Goal: Navigation & Orientation: Find specific page/section

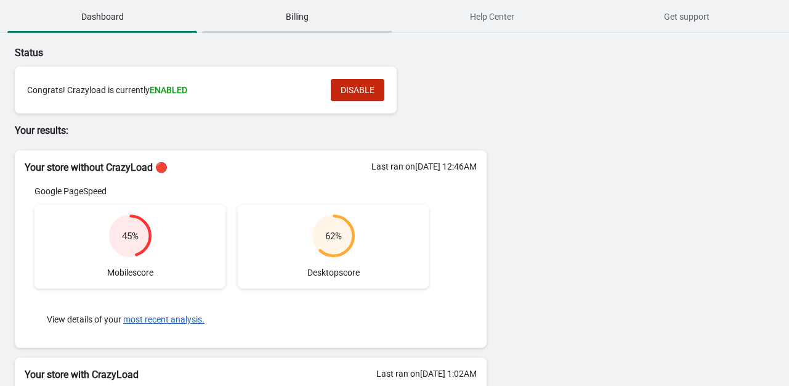
click at [267, 14] on span "Billing" at bounding box center [297, 17] width 190 height 22
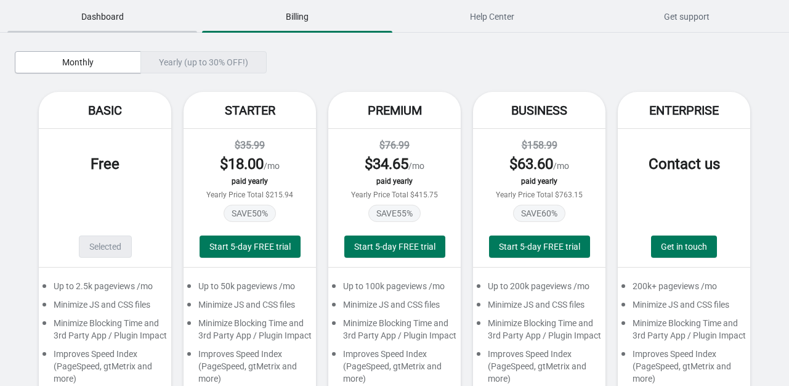
click at [148, 23] on span "Dashboard" at bounding box center [102, 17] width 190 height 22
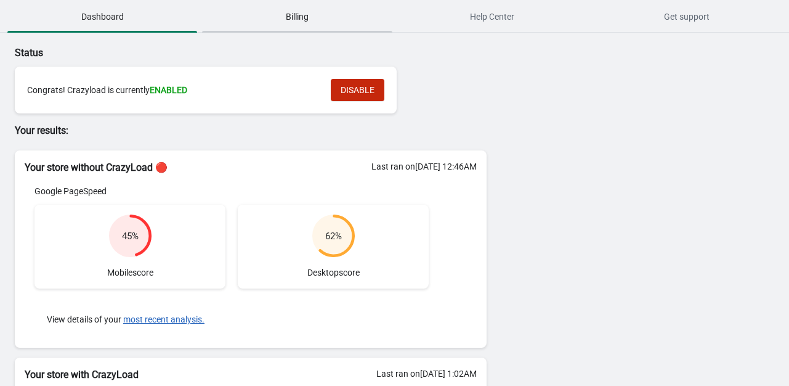
click at [294, 17] on span "Billing" at bounding box center [297, 17] width 190 height 22
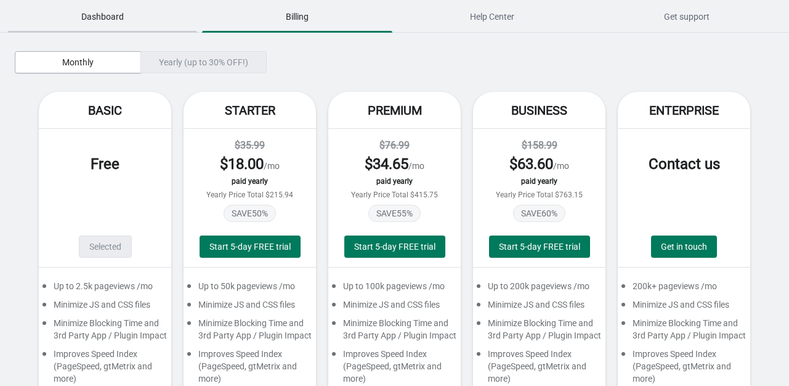
click at [110, 20] on span "Dashboard" at bounding box center [102, 17] width 190 height 22
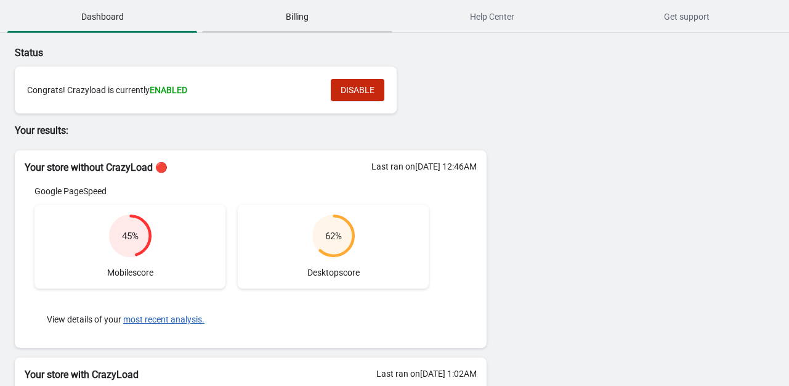
click at [288, 15] on span "Billing" at bounding box center [297, 17] width 190 height 22
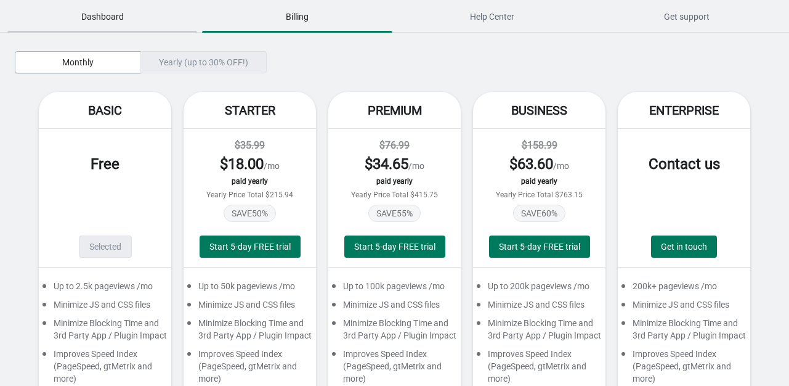
click at [120, 18] on span "Dashboard" at bounding box center [102, 17] width 190 height 22
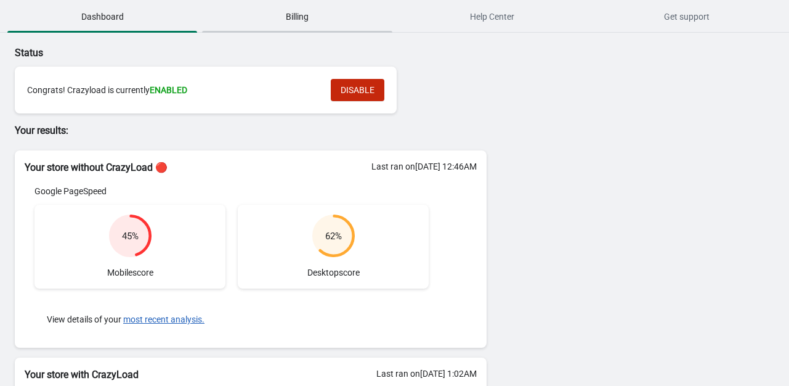
click at [306, 23] on span "Billing" at bounding box center [297, 17] width 190 height 22
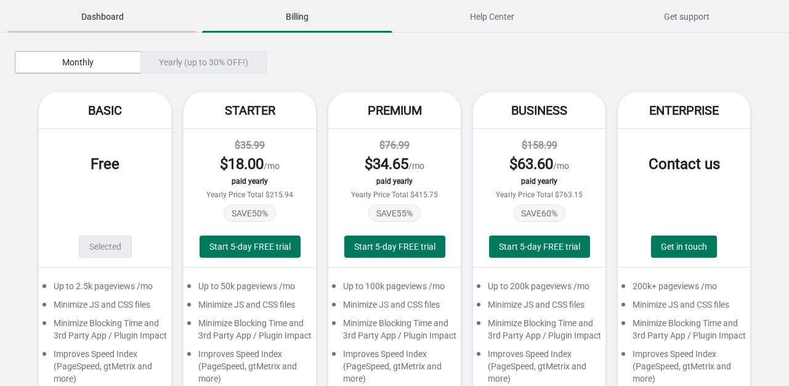
click at [133, 16] on span "Dashboard" at bounding box center [102, 17] width 190 height 22
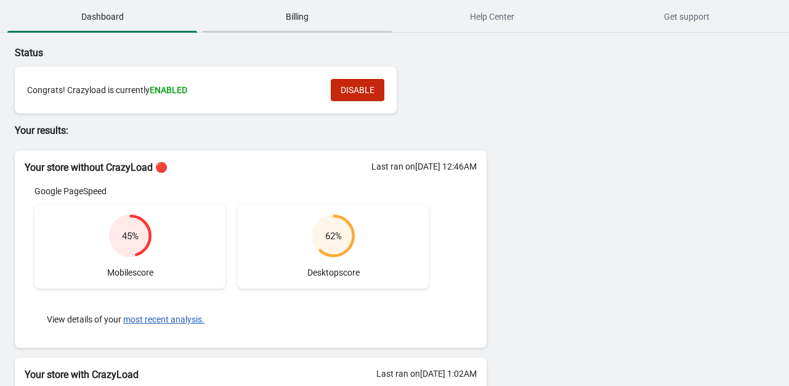
click at [291, 14] on span "Billing" at bounding box center [297, 17] width 190 height 22
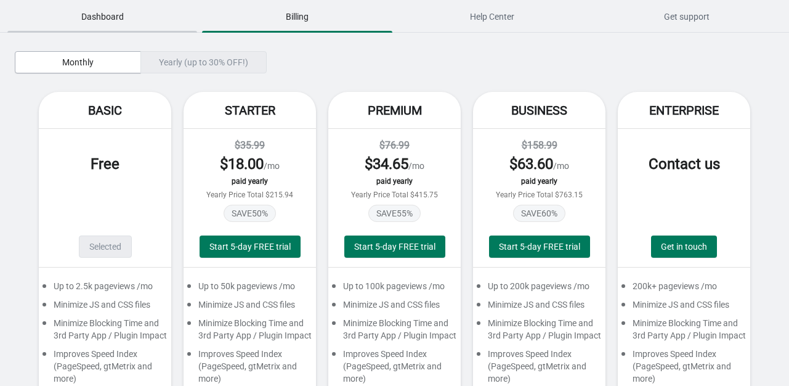
click at [129, 22] on span "Dashboard" at bounding box center [102, 17] width 190 height 22
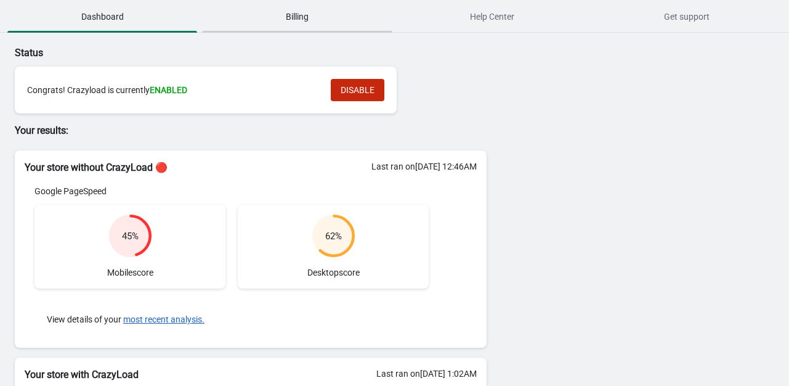
click at [277, 20] on span "Billing" at bounding box center [297, 17] width 190 height 22
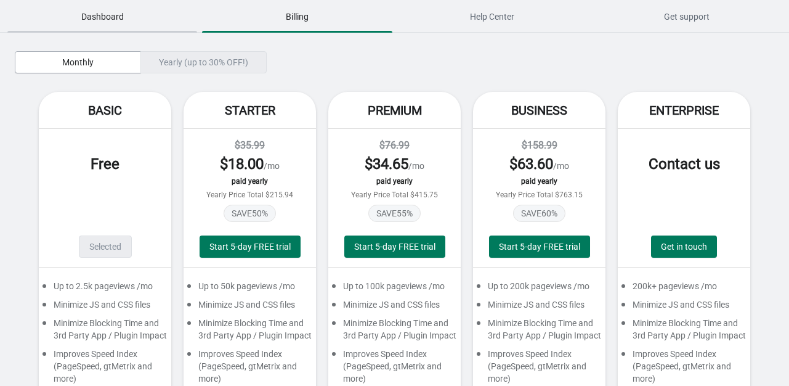
click at [145, 14] on span "Dashboard" at bounding box center [102, 17] width 190 height 22
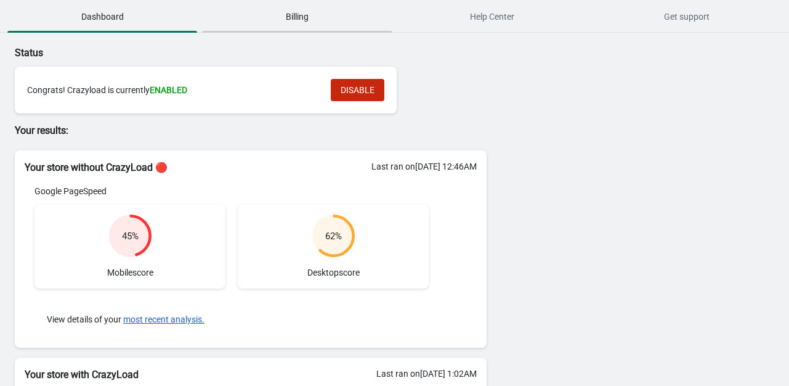
click at [281, 13] on span "Billing" at bounding box center [297, 17] width 190 height 22
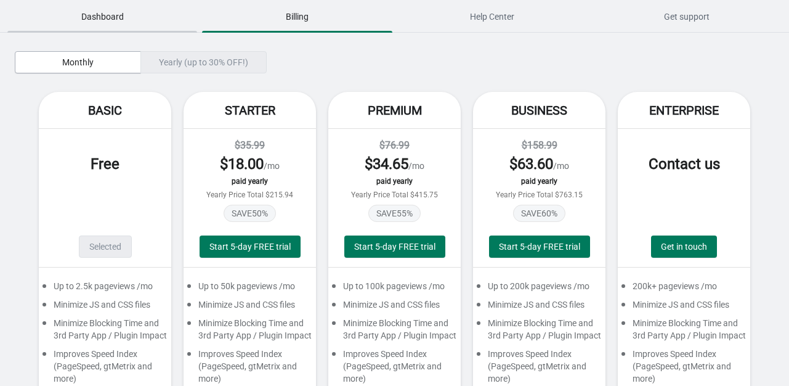
click at [117, 20] on span "Dashboard" at bounding box center [102, 17] width 190 height 22
